Goal: Obtain resource: Obtain resource

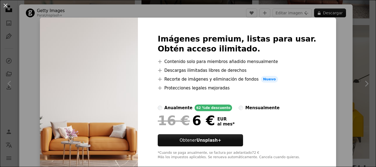
click at [120, 6] on div "An X shape Imágenes premium, listas para usar. Obtén acceso ilimitado. A plus s…" at bounding box center [188, 83] width 376 height 167
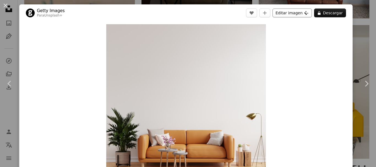
click at [284, 13] on button "Editar imagen Plus sign for Unsplash+" at bounding box center [291, 13] width 39 height 9
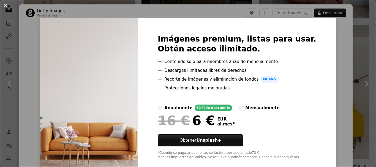
click at [329, 50] on div "An X shape Imágenes premium, listas para usar. Obtén acceso ilimitado. A plus s…" at bounding box center [188, 83] width 376 height 167
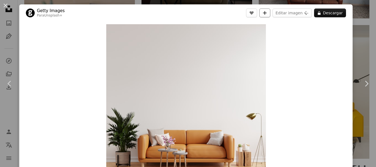
click at [268, 14] on button "A plus sign" at bounding box center [264, 13] width 11 height 9
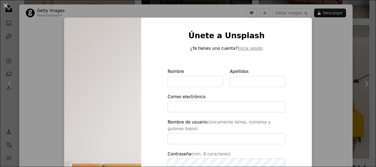
click at [311, 72] on div "An X shape Únete a Unsplash ¿Ya tienes una cuenta? Inicia sesión Nombre Apellid…" at bounding box center [188, 83] width 376 height 167
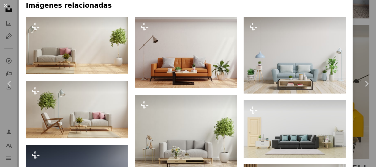
scroll to position [275, 0]
